Goal: Task Accomplishment & Management: Manage account settings

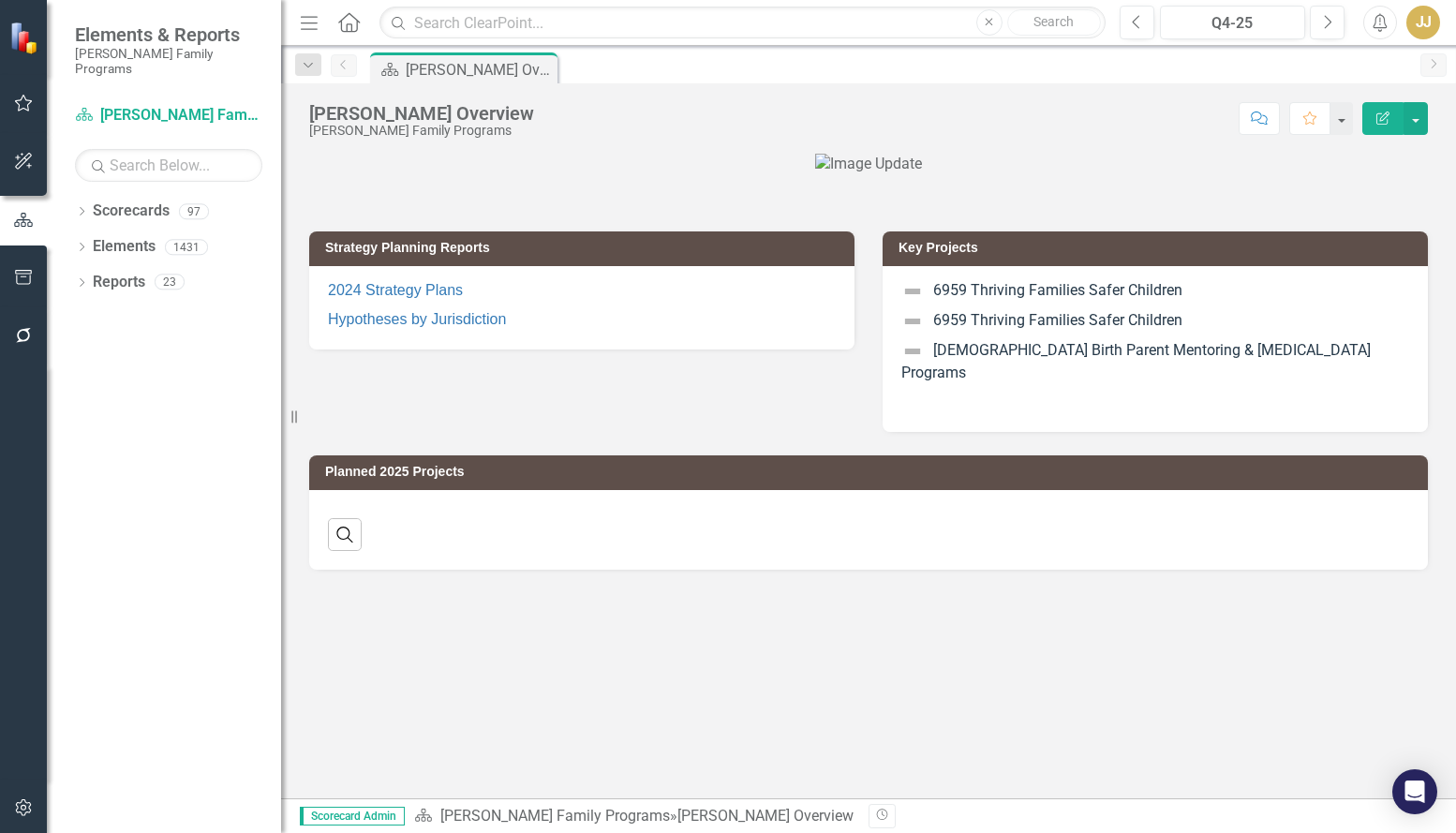
click at [81, 207] on icon at bounding box center [82, 211] width 5 height 9
click at [90, 241] on icon "Dropdown" at bounding box center [91, 247] width 14 height 11
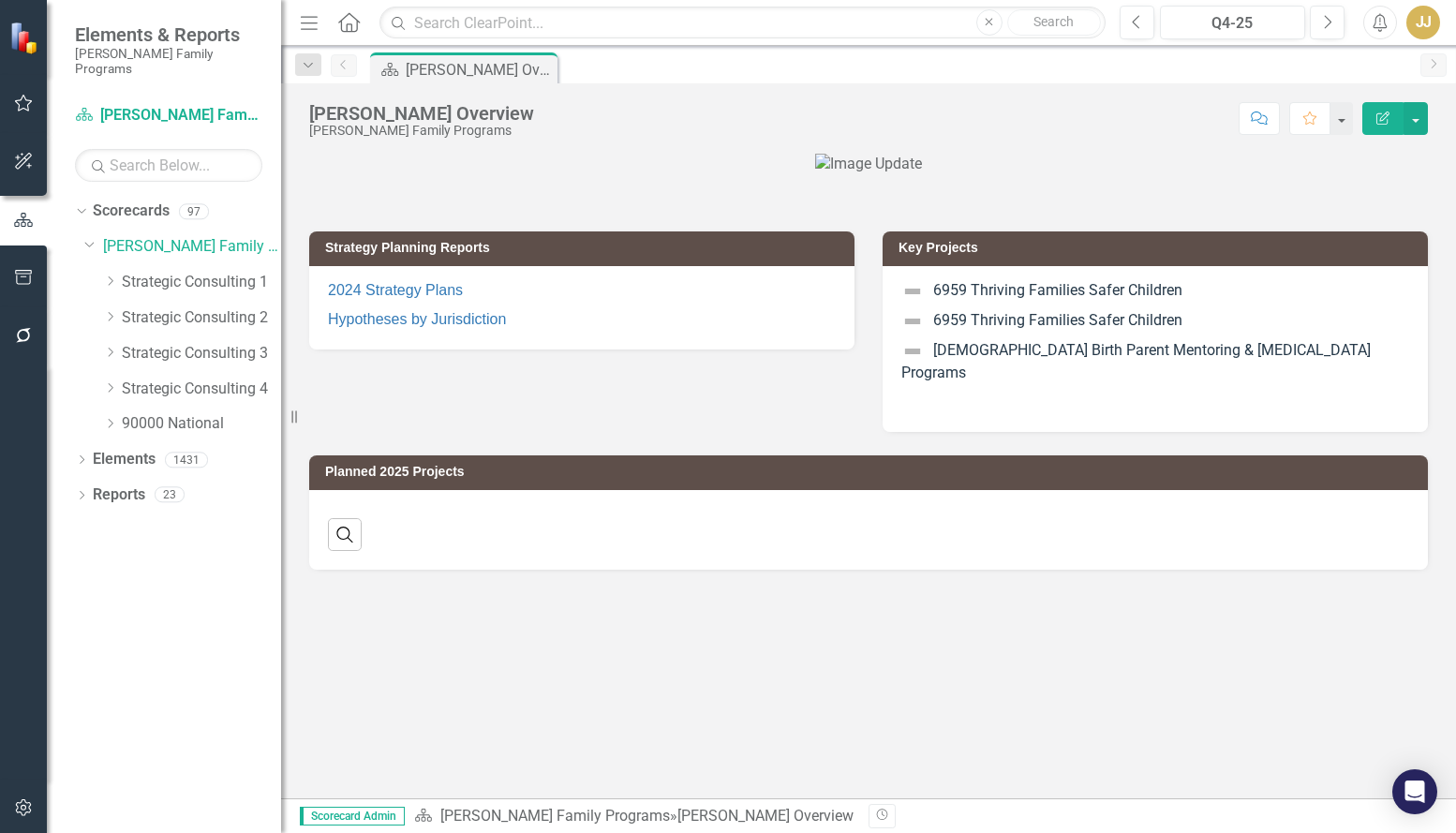
click at [114, 275] on icon "Dropdown" at bounding box center [110, 281] width 14 height 11
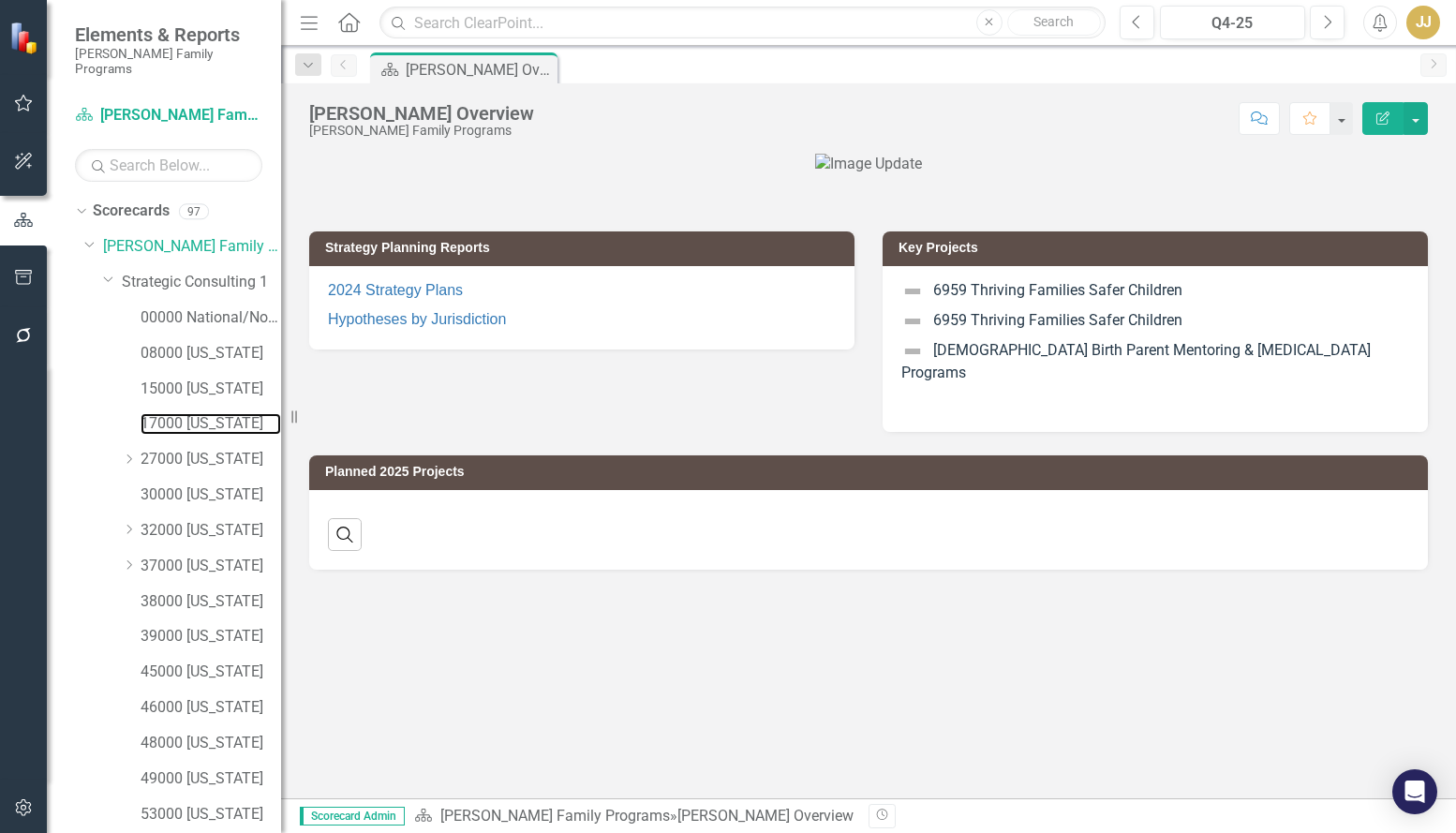
click at [187, 413] on link "17000 [US_STATE]" at bounding box center [211, 424] width 141 height 22
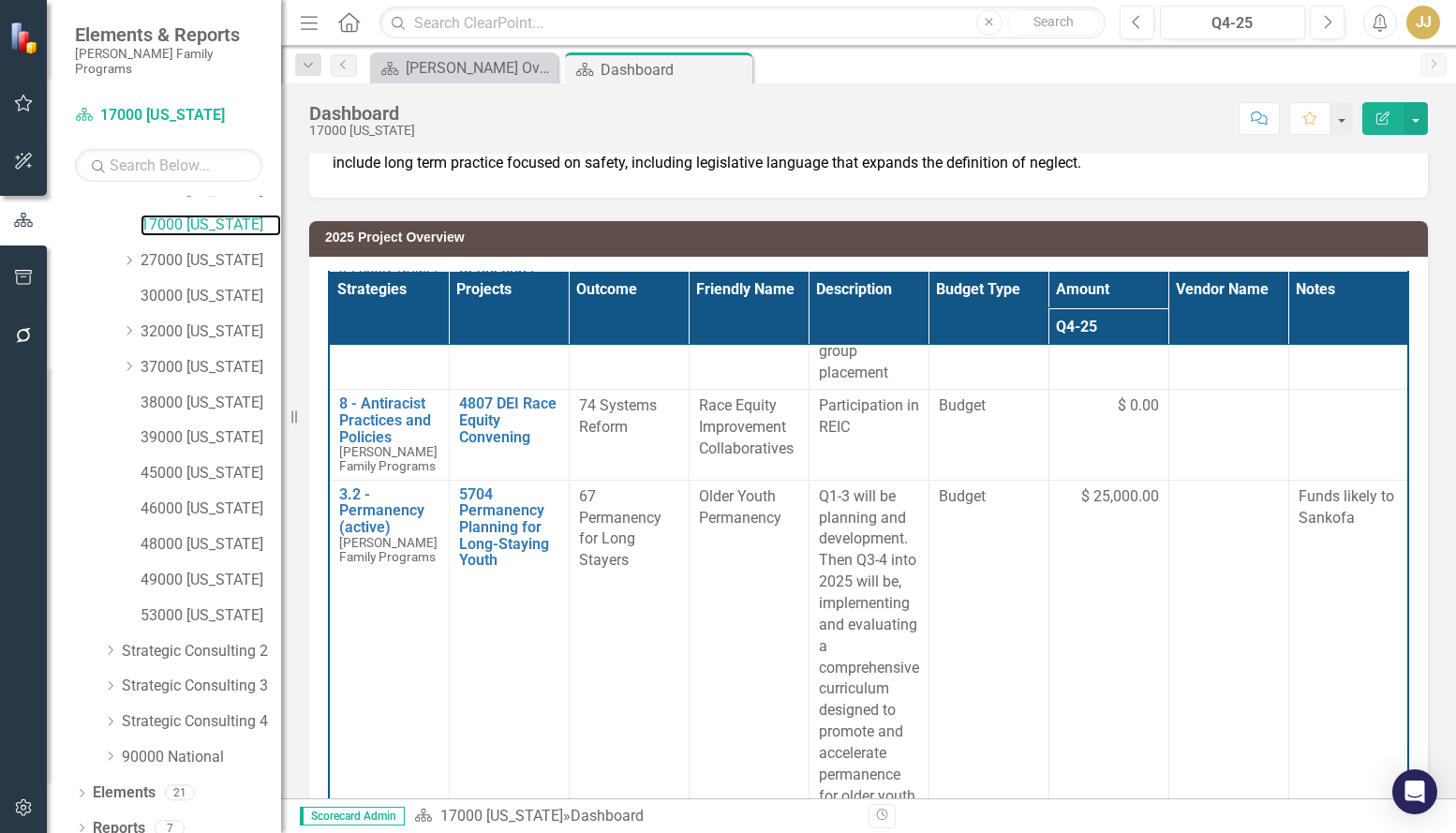
scroll to position [1219, 0]
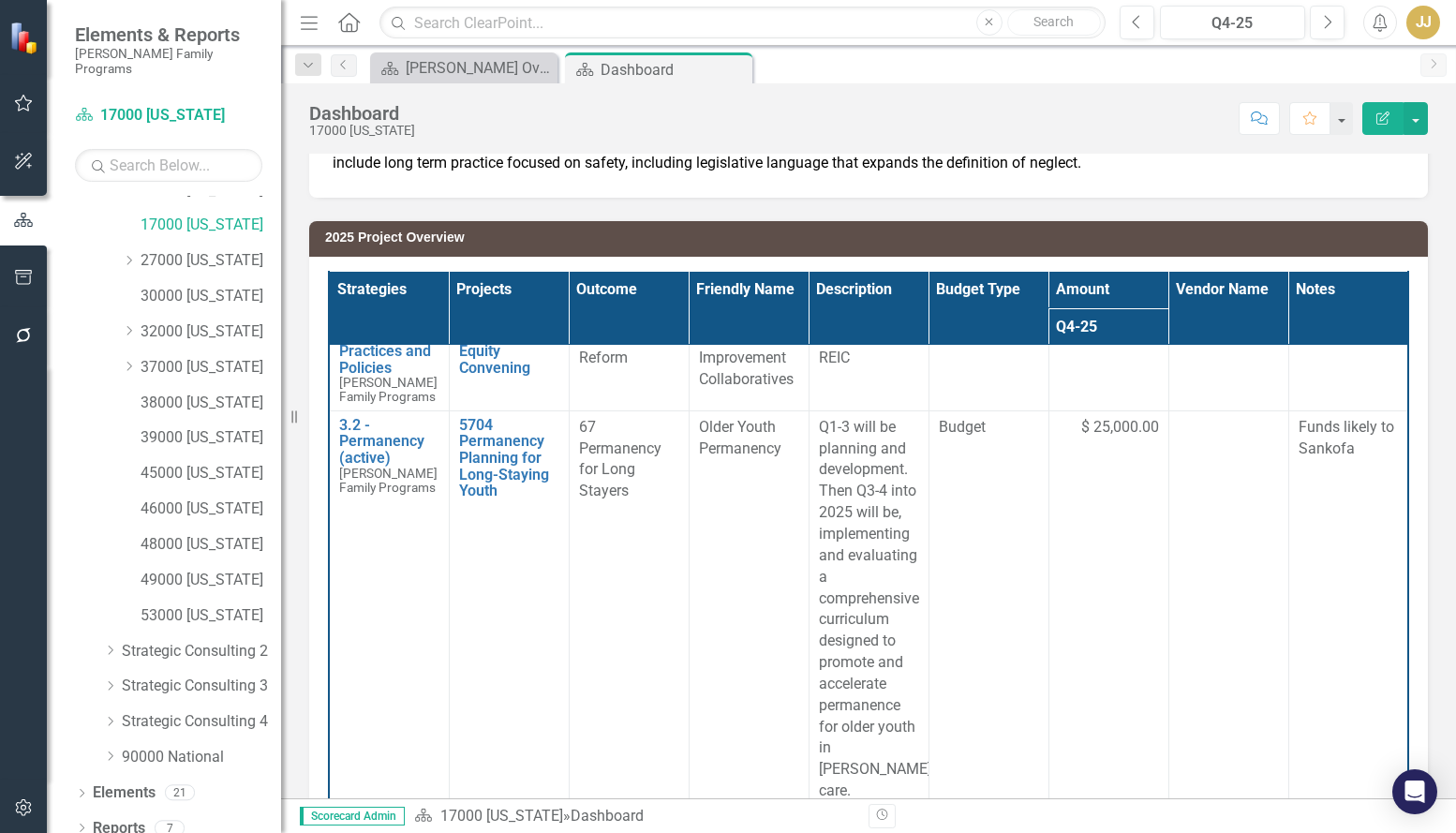
scroll to position [1312, 0]
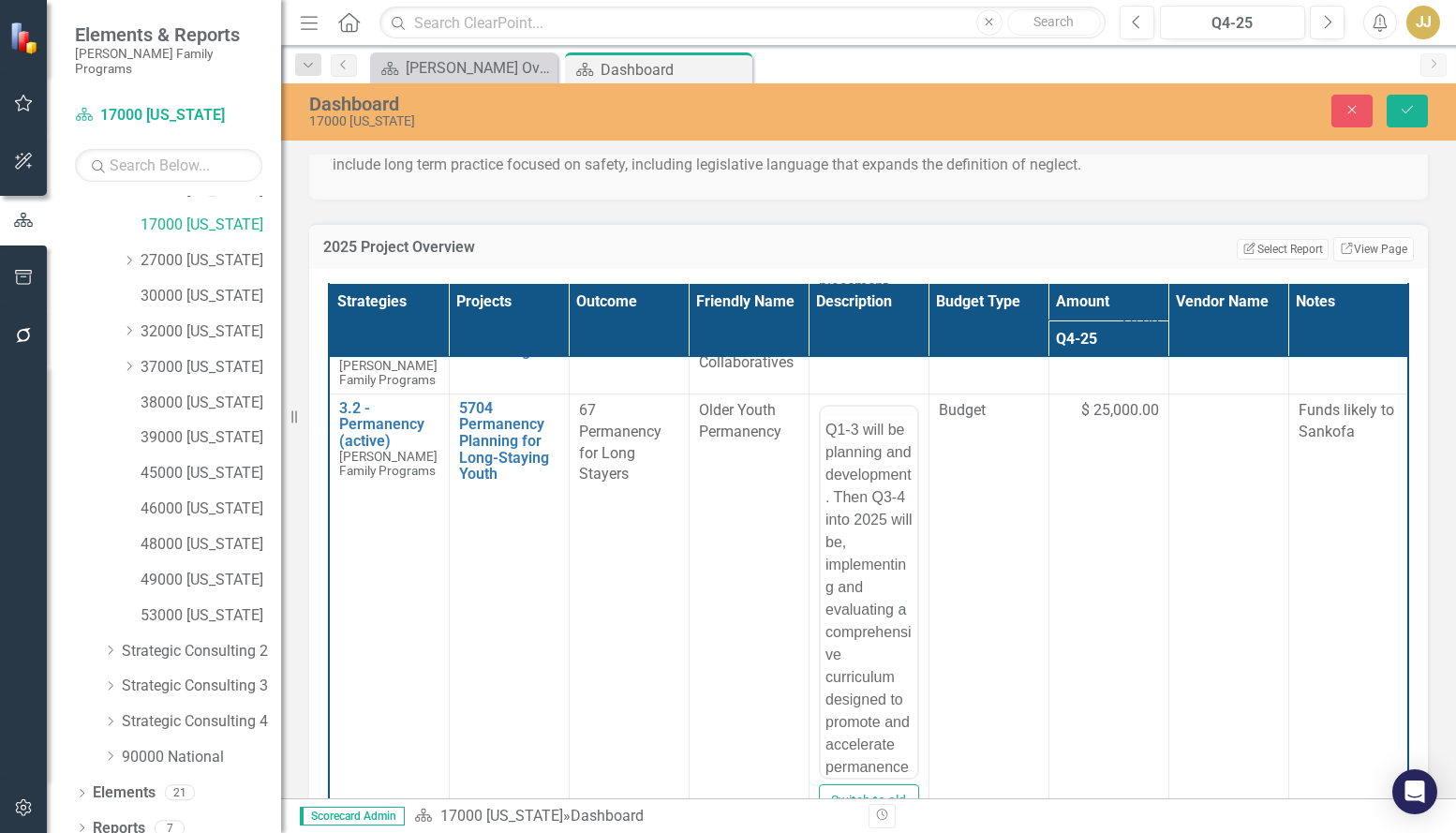
scroll to position [0, 0]
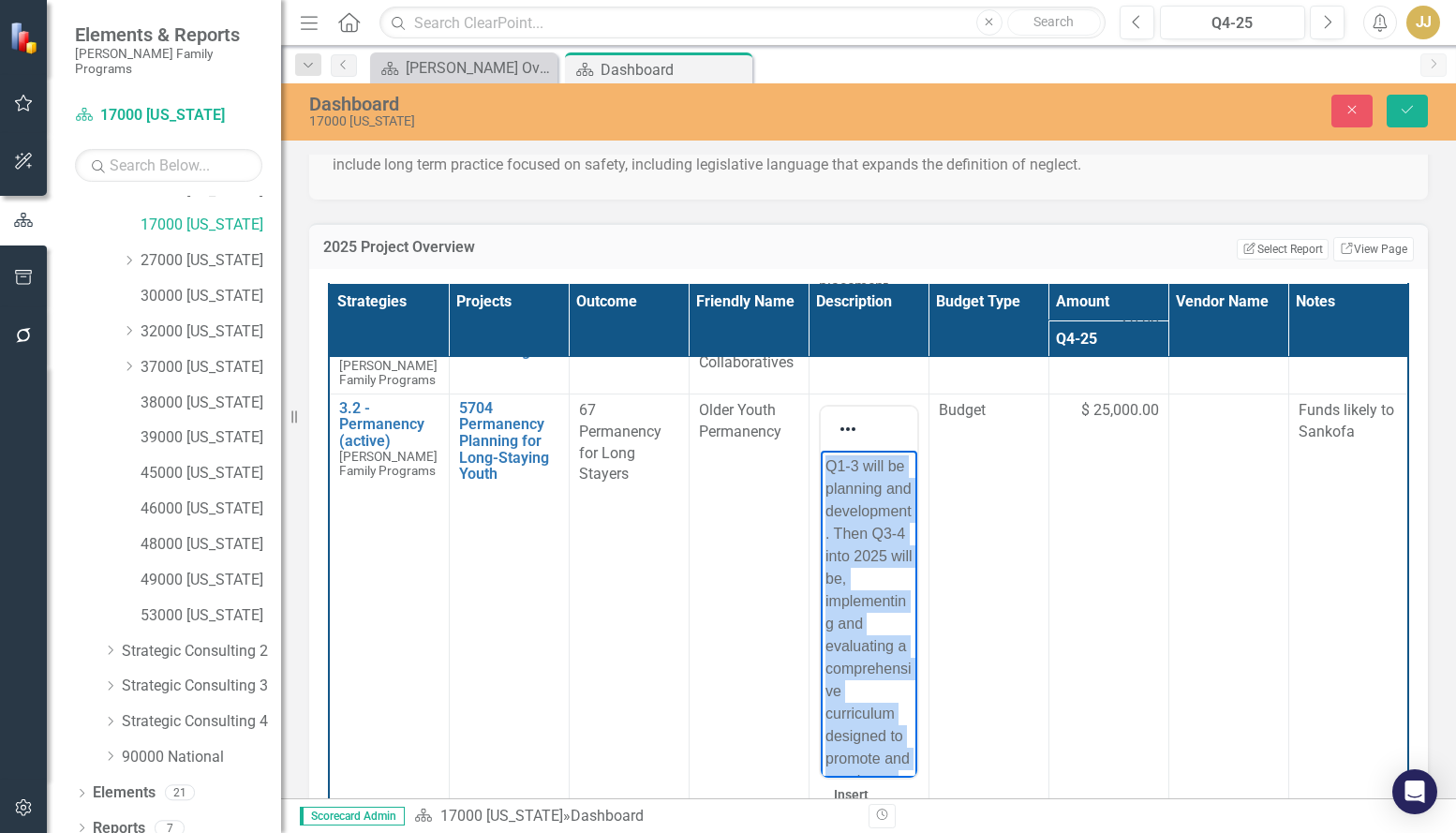
copy p "Q1-3 will be planning and development. Then Q3-4 into 2025 will be, implementin…"
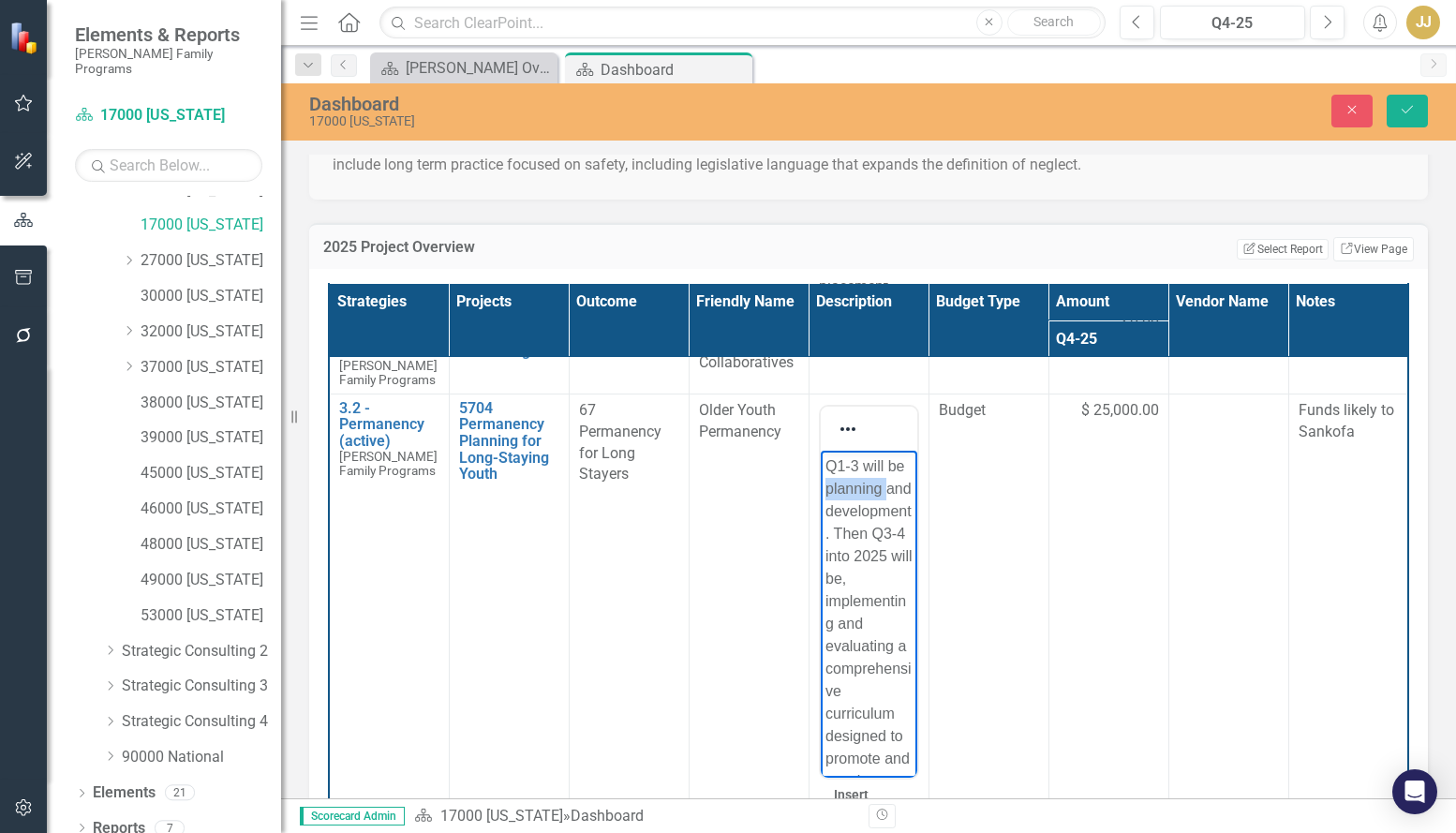
drag, startPoint x: 823, startPoint y: 619, endPoint x: 1628, endPoint y: 877, distance: 845.3
drag, startPoint x: 824, startPoint y: 511, endPoint x: 815, endPoint y: 463, distance: 48.8
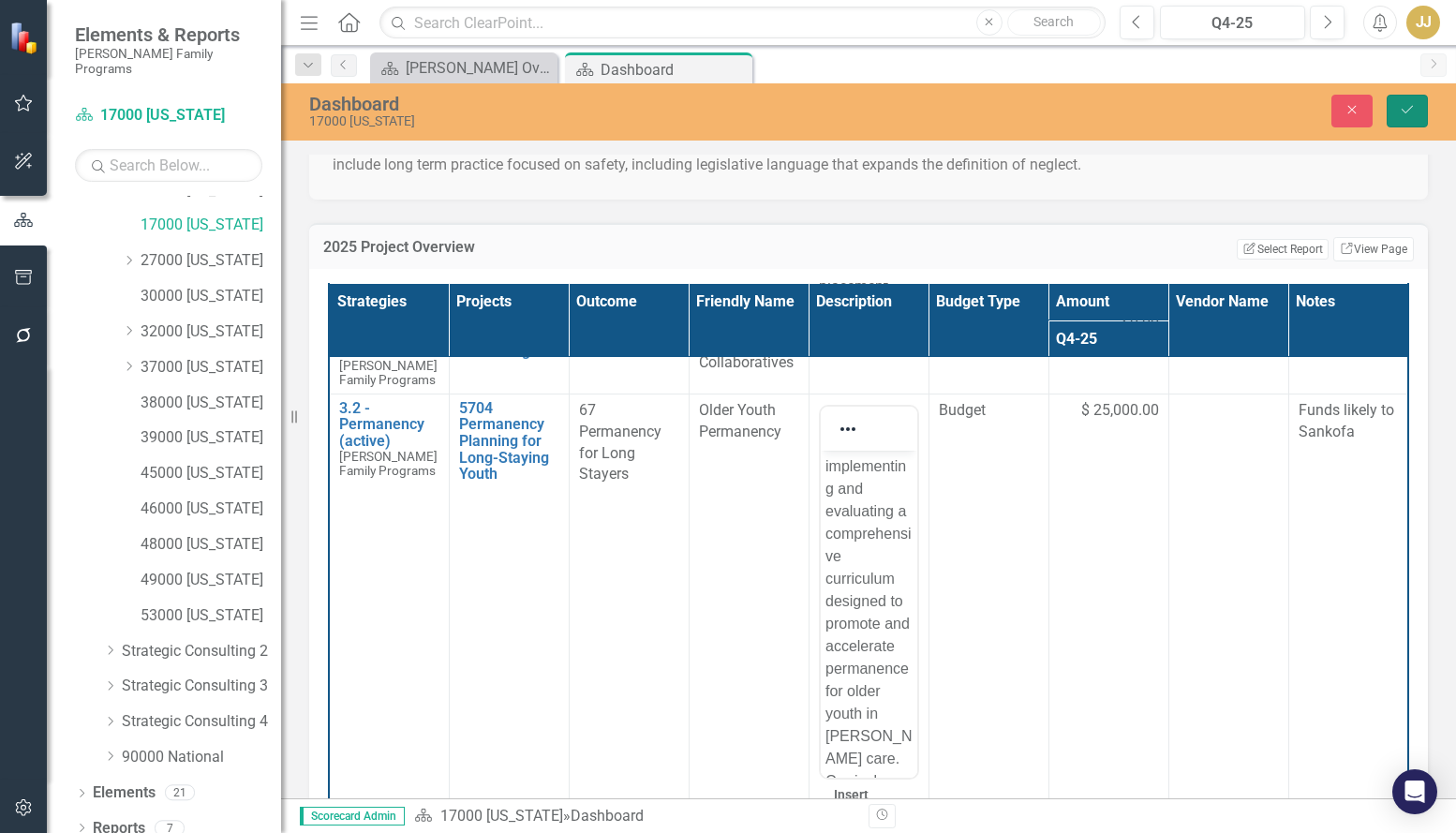
click at [1413, 116] on icon "Save" at bounding box center [1408, 110] width 17 height 13
